Goal: Task Accomplishment & Management: Use online tool/utility

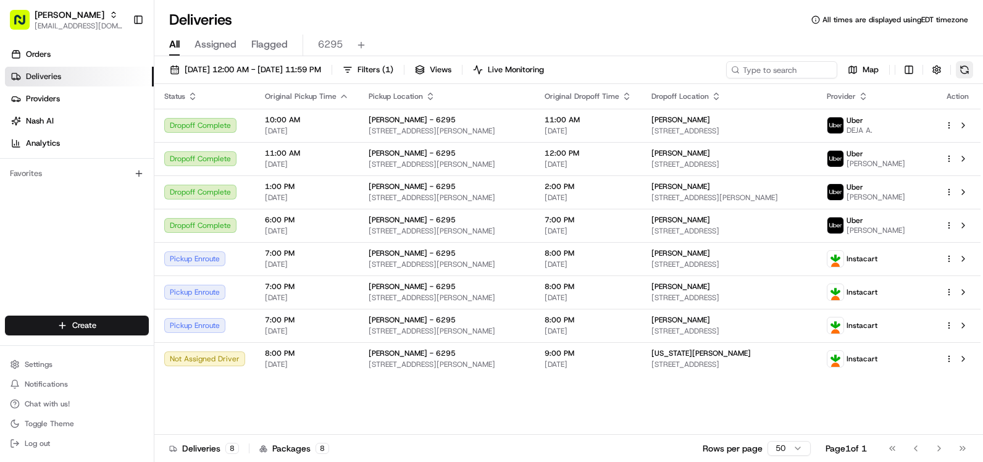
click at [964, 70] on button at bounding box center [963, 69] width 17 height 17
click at [971, 67] on button at bounding box center [963, 69] width 17 height 17
click at [960, 73] on button at bounding box center [963, 69] width 17 height 17
click at [452, 17] on div "Deliveries All times are displayed using EDT timezone" at bounding box center [568, 20] width 828 height 20
